Goal: Information Seeking & Learning: Learn about a topic

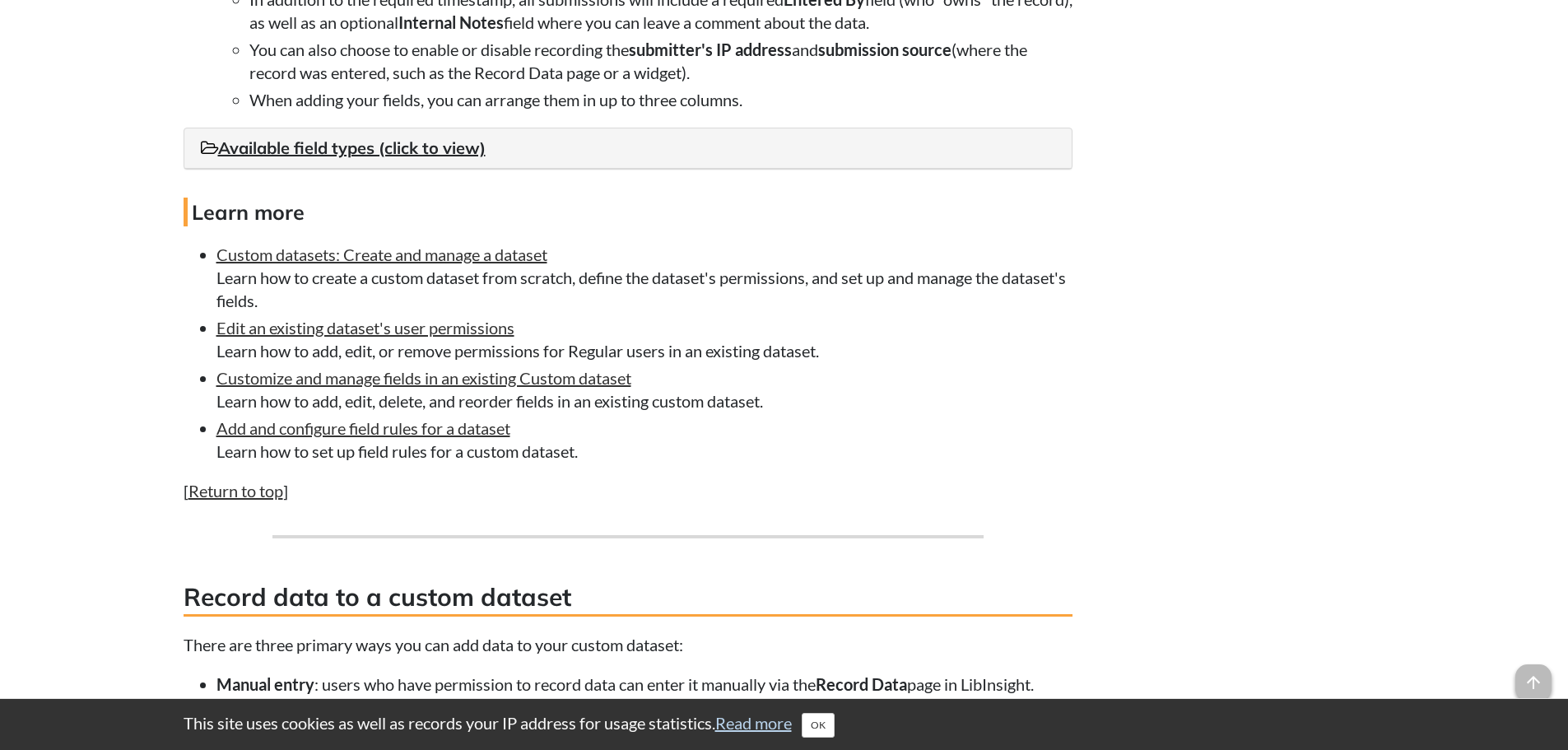
scroll to position [2140, 0]
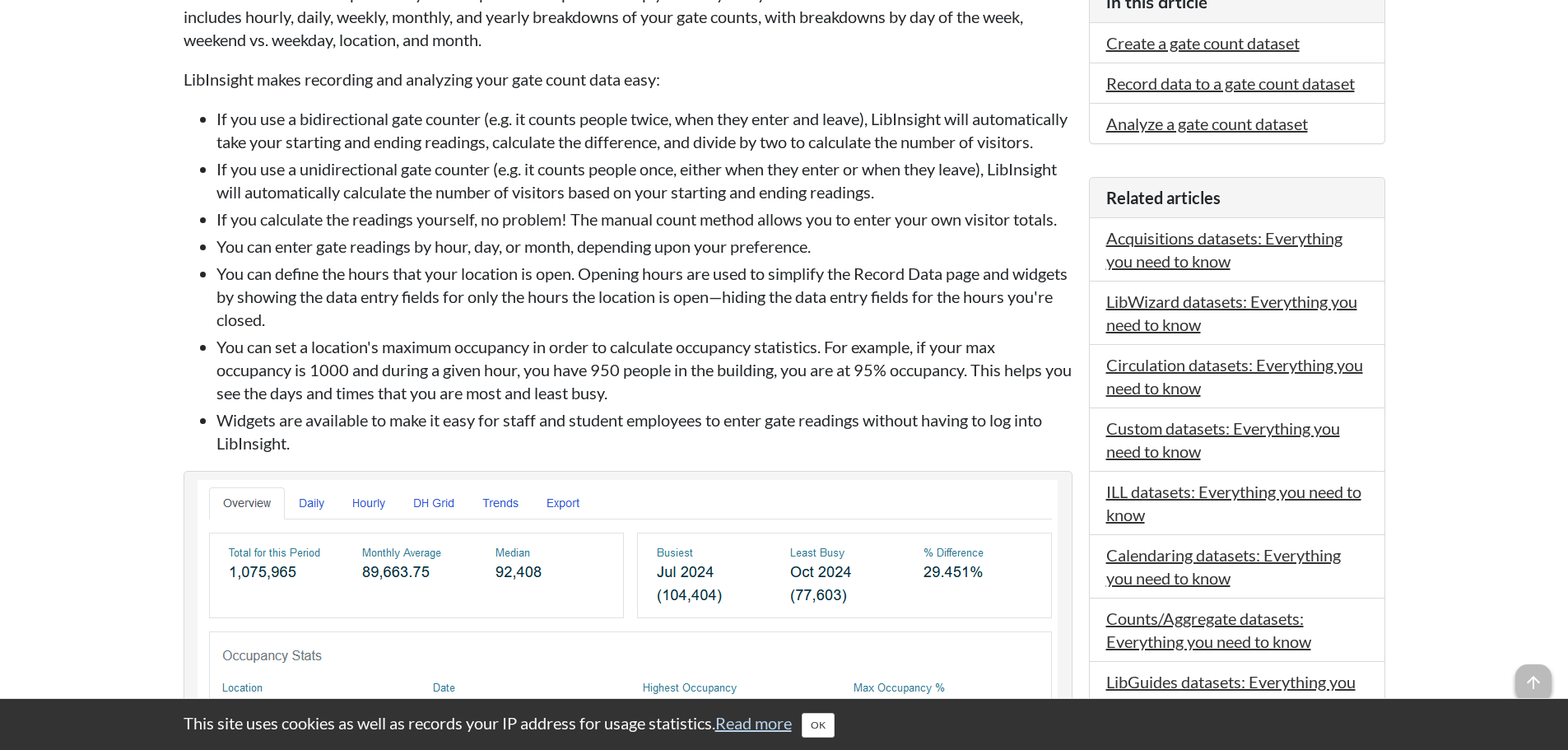
scroll to position [494, 0]
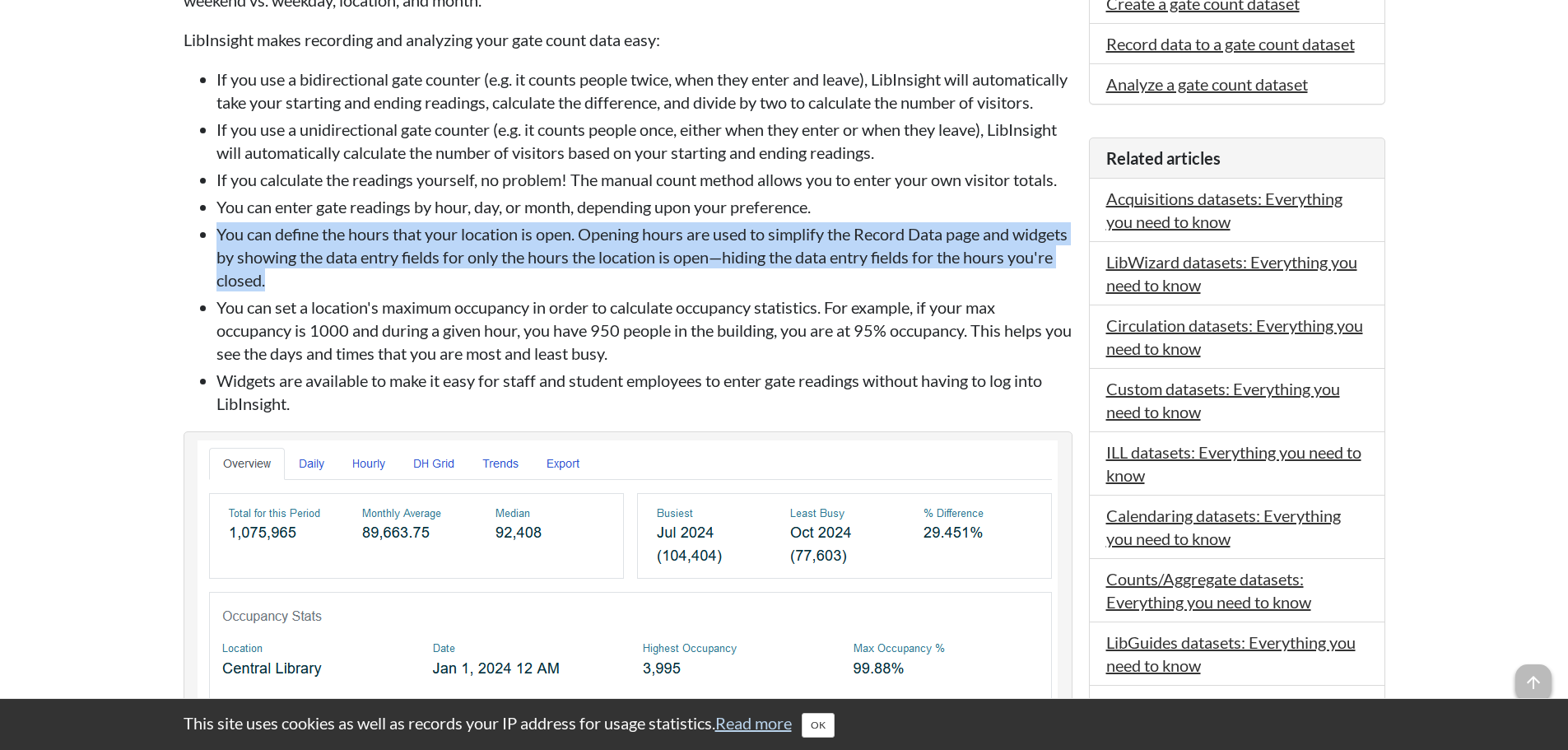
drag, startPoint x: 217, startPoint y: 260, endPoint x: 358, endPoint y: 309, distance: 149.3
click at [358, 292] on li "You can define the hours that your location is open. Opening hours are used to …" at bounding box center [645, 256] width 856 height 69
click at [409, 292] on li "You can define the hours that your location is open. Opening hours are used to …" at bounding box center [645, 256] width 856 height 69
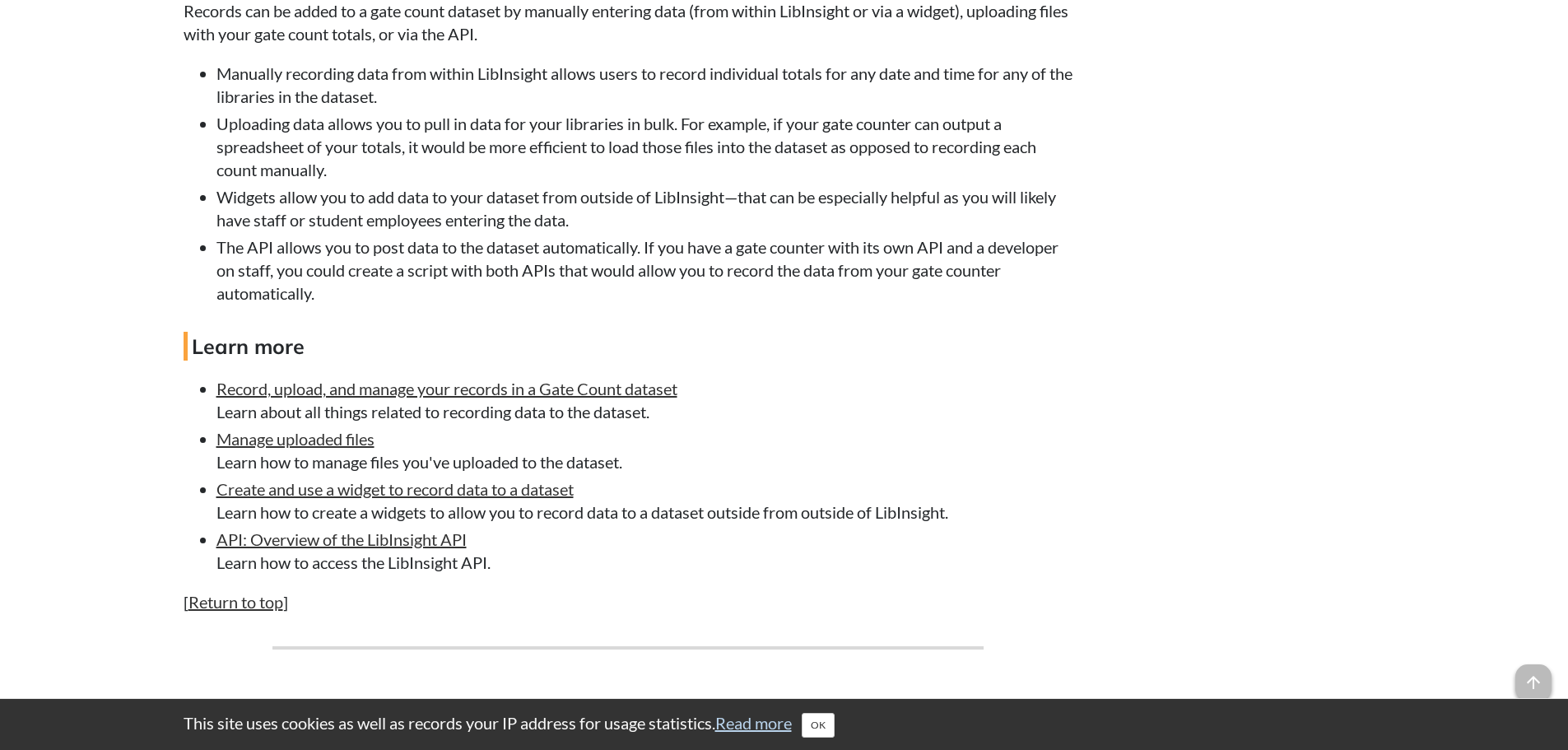
scroll to position [2881, 0]
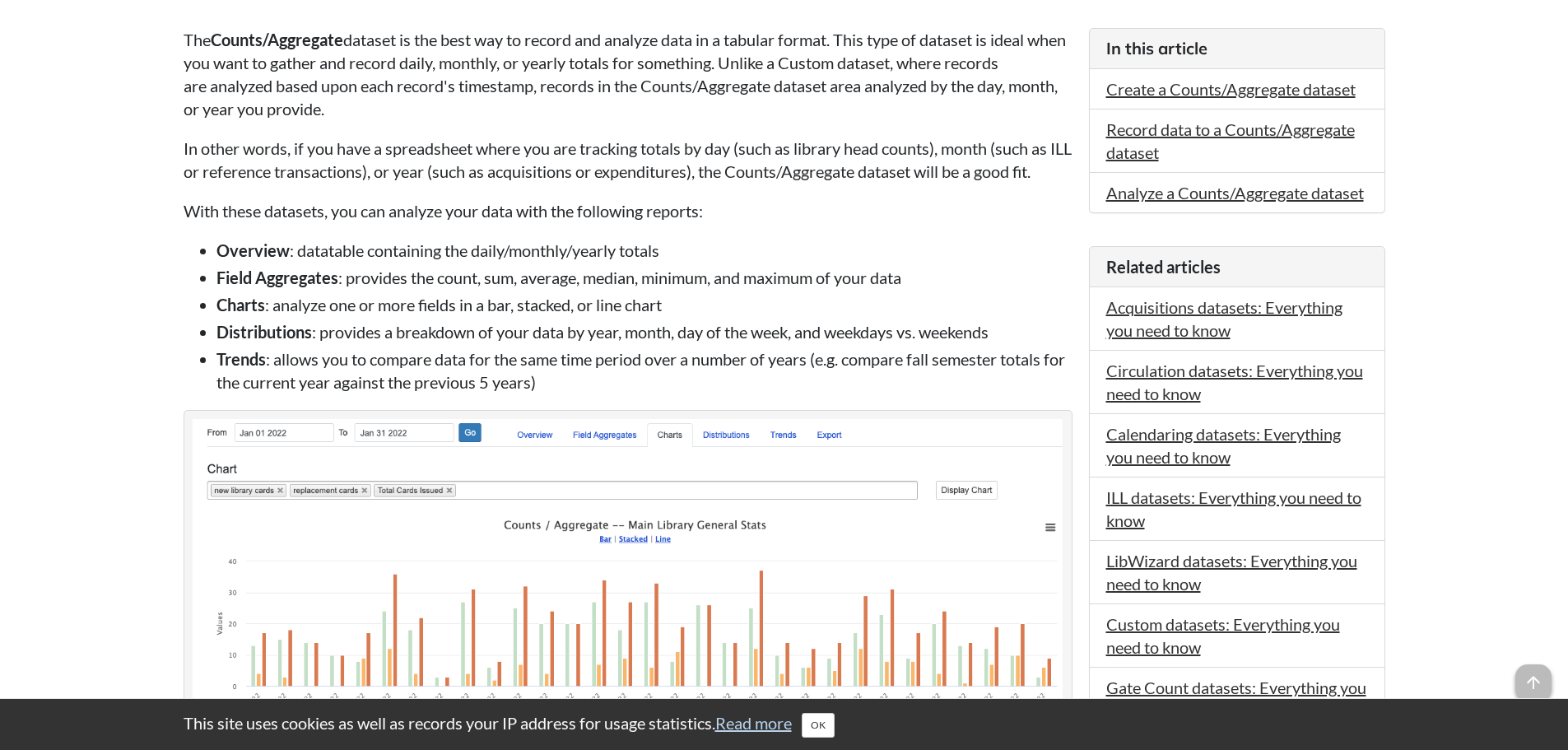
scroll to position [329, 0]
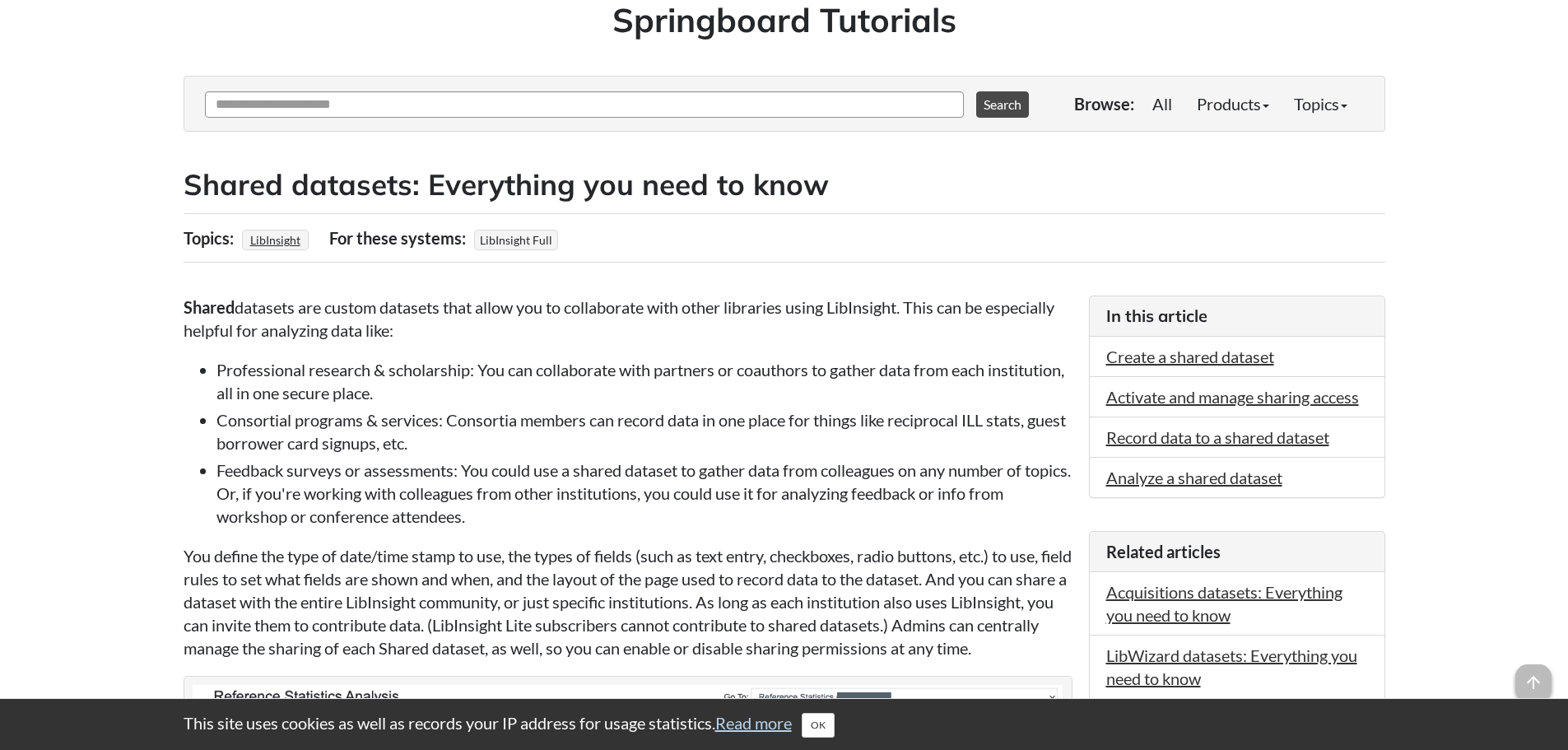
scroll to position [164, 0]
